Goal: Entertainment & Leisure: Consume media (video, audio)

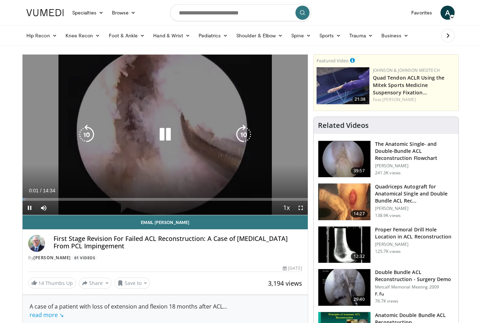
click at [170, 144] on icon "Video Player" at bounding box center [165, 135] width 20 height 20
click at [175, 141] on icon "Video Player" at bounding box center [165, 135] width 20 height 20
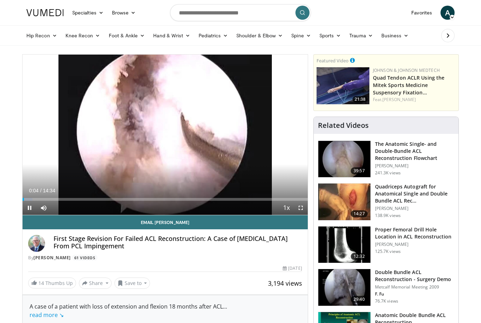
click at [303, 209] on span "Video Player" at bounding box center [301, 208] width 14 height 14
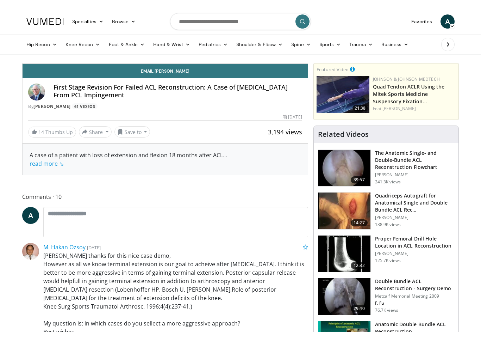
scroll to position [8, 0]
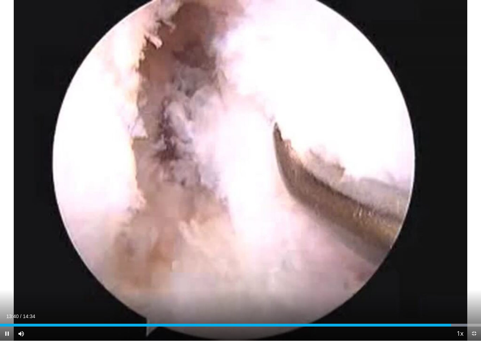
click at [336, 318] on div "Current Time 13:40 / Duration 14:34" at bounding box center [240, 316] width 481 height 6
click at [330, 323] on div "Loaded : 97.24%" at bounding box center [240, 322] width 481 height 7
click at [265, 322] on div "Loaded : 99.99%" at bounding box center [240, 322] width 481 height 7
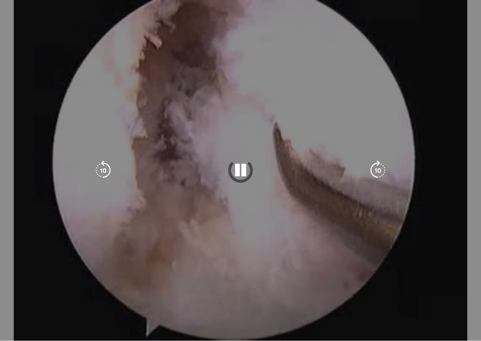
click at [265, 322] on div "10 seconds Tap to unmute" at bounding box center [240, 170] width 481 height 340
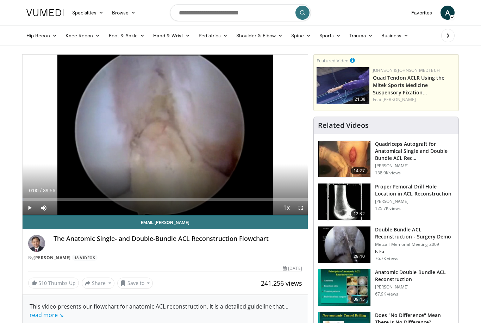
click at [191, 199] on div "Loaded : 0.41%" at bounding box center [165, 199] width 285 height 3
